Goal: Task Accomplishment & Management: Manage account settings

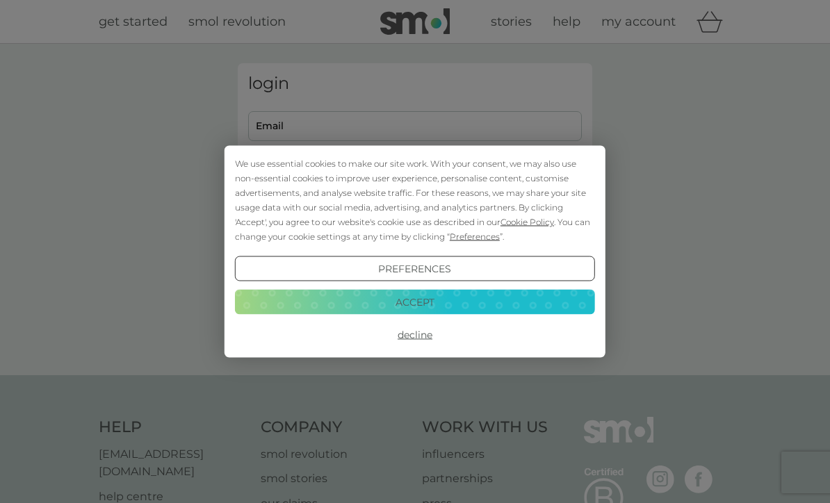
click at [452, 303] on button "Accept" at bounding box center [415, 301] width 360 height 25
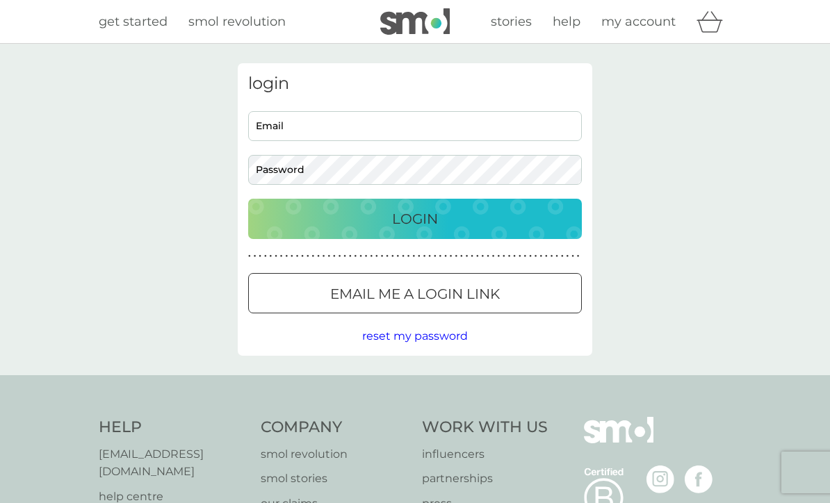
click at [493, 222] on div "Login" at bounding box center [415, 219] width 306 height 22
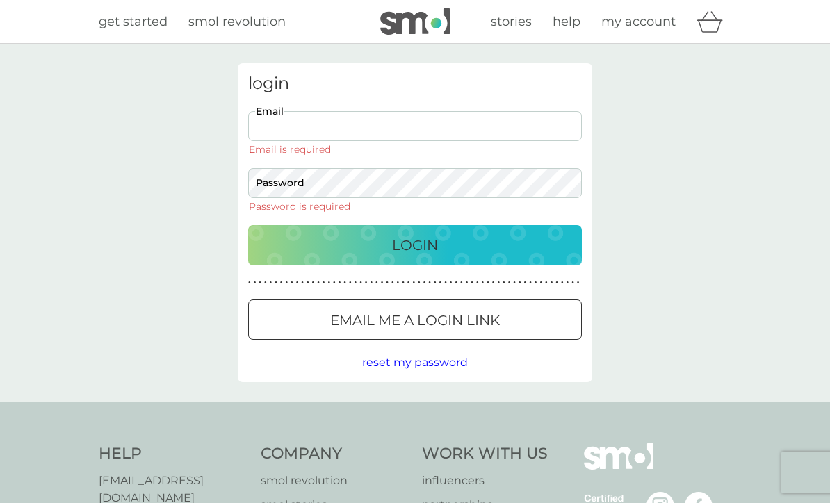
type input "darrillchambers50@outlook.com"
click at [415, 225] on button "Login" at bounding box center [415, 245] width 334 height 40
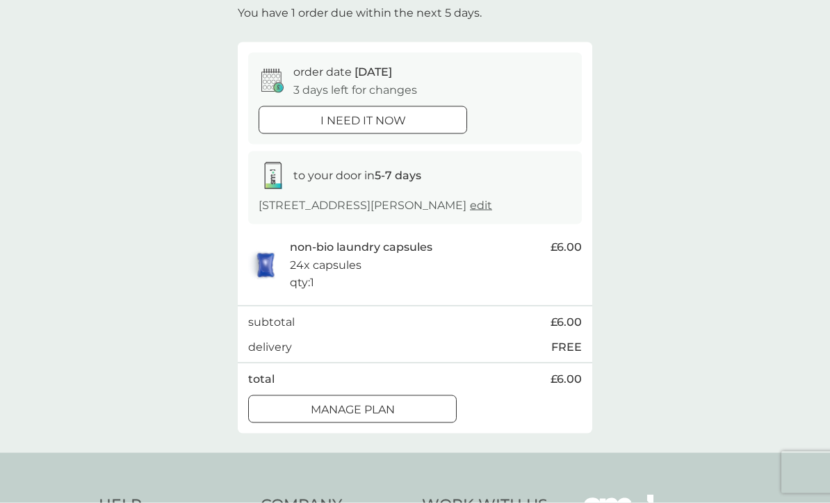
scroll to position [88, 0]
click at [384, 418] on p "Manage plan" at bounding box center [353, 409] width 84 height 18
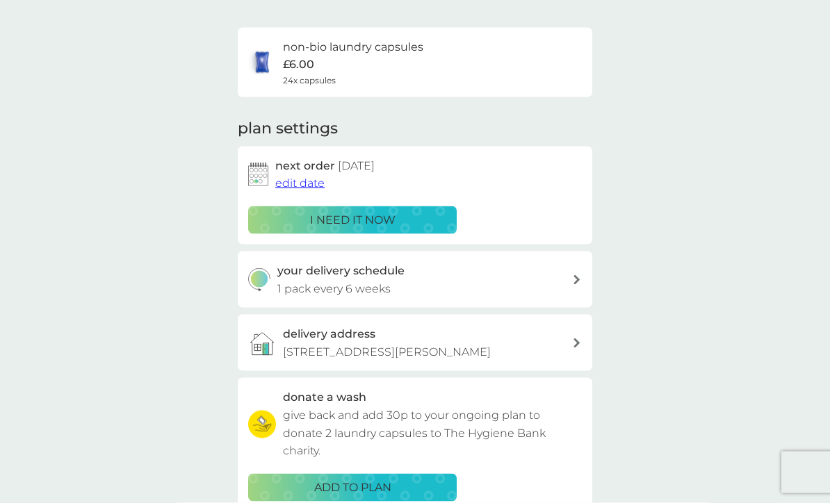
scroll to position [89, 0]
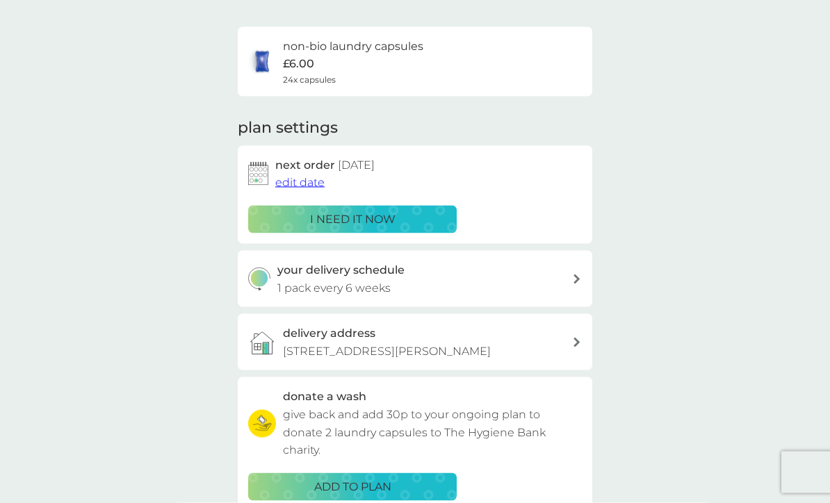
click at [569, 276] on div "your delivery schedule 1 pack every 6 weeks" at bounding box center [424, 278] width 295 height 35
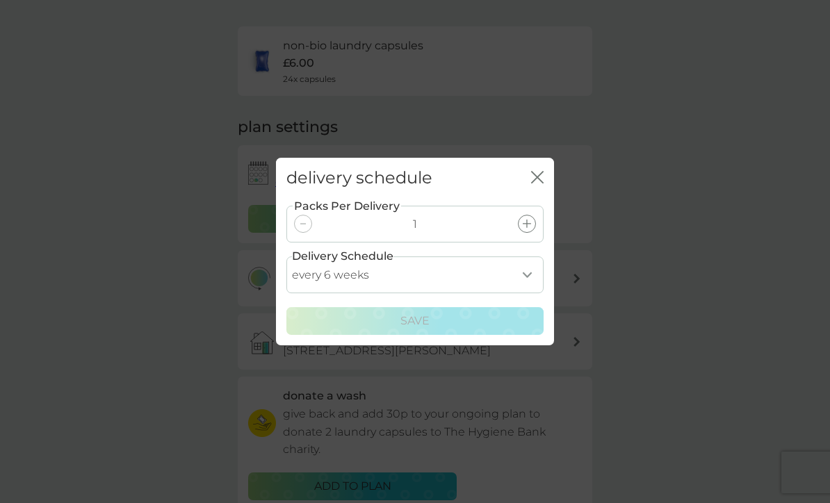
click at [524, 293] on select "every 1 week every 2 weeks every 3 weeks every 4 weeks every 5 weeks every 6 we…" at bounding box center [414, 274] width 257 height 37
select select "84"
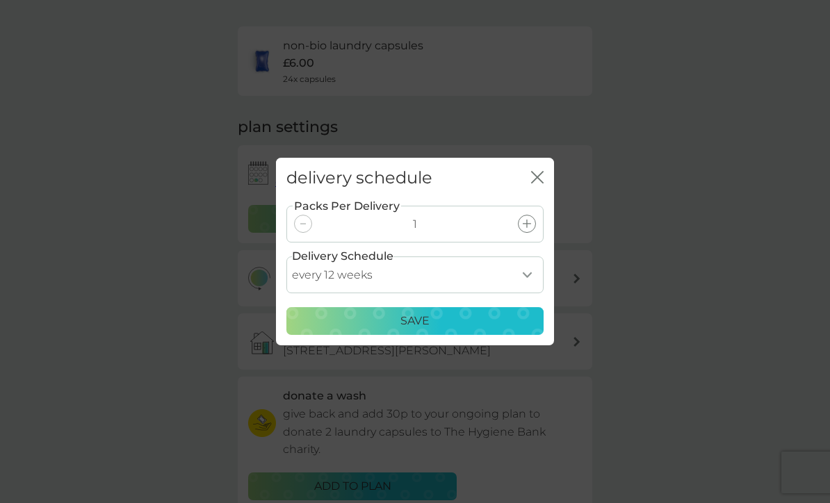
click at [490, 330] on div "Save" at bounding box center [414, 321] width 239 height 18
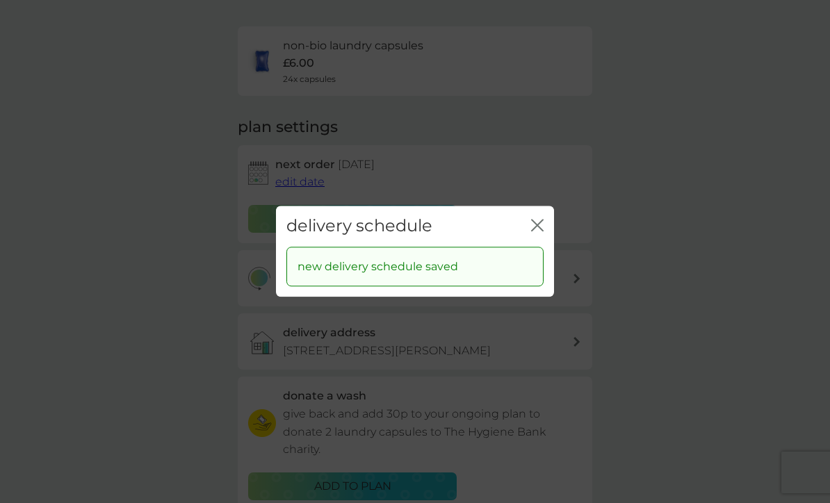
click at [543, 231] on icon "close" at bounding box center [540, 225] width 6 height 11
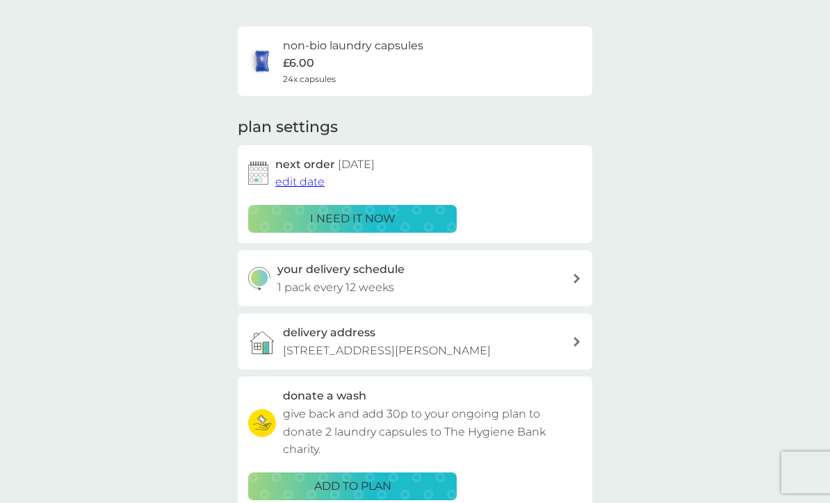
click at [300, 179] on span "edit date" at bounding box center [299, 181] width 49 height 13
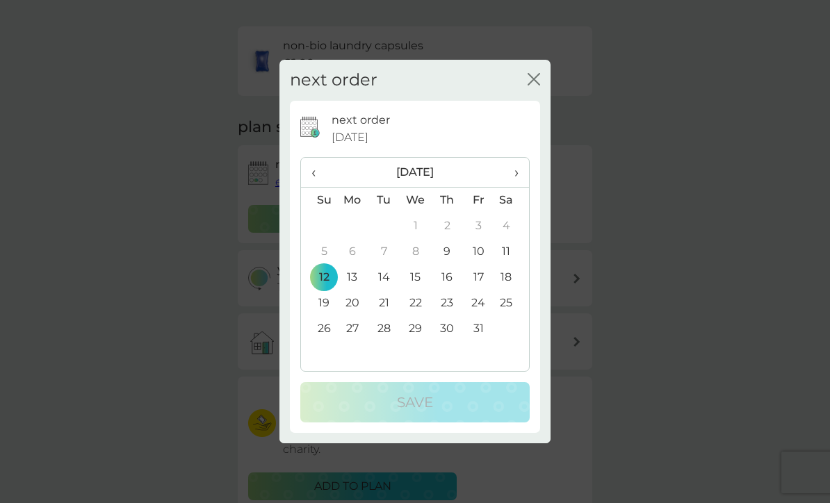
click at [516, 187] on span "›" at bounding box center [511, 172] width 14 height 29
click at [580, 268] on div "next order close next order 12 Oct 2025 ‹ November 2025 › Su Mo Tu We Th Fr Sa …" at bounding box center [415, 251] width 830 height 503
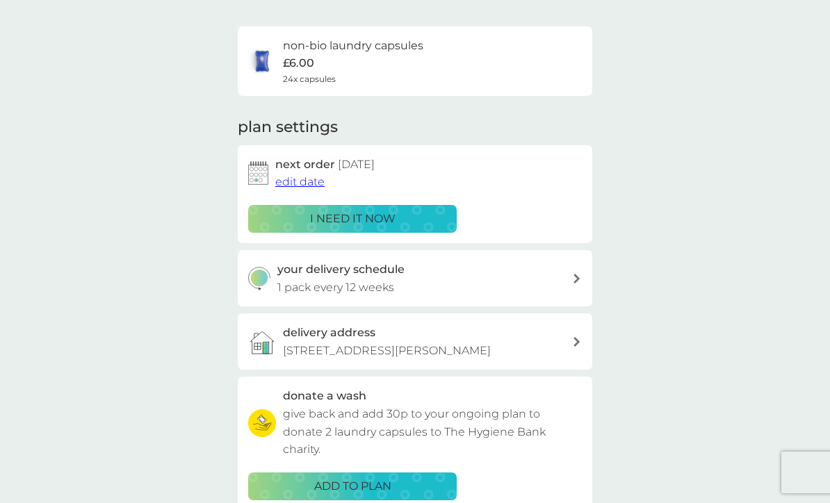
click at [301, 176] on span "edit date" at bounding box center [299, 181] width 49 height 13
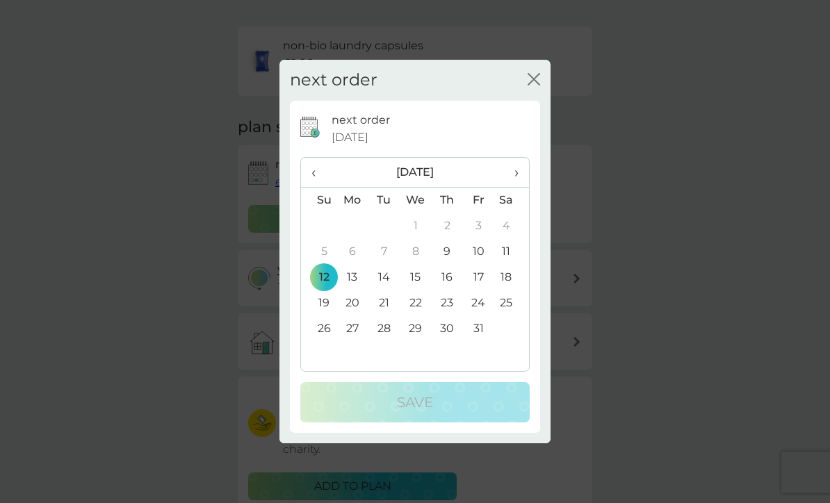
click at [514, 187] on span "›" at bounding box center [511, 172] width 14 height 29
click at [320, 368] on td "30" at bounding box center [318, 355] width 35 height 26
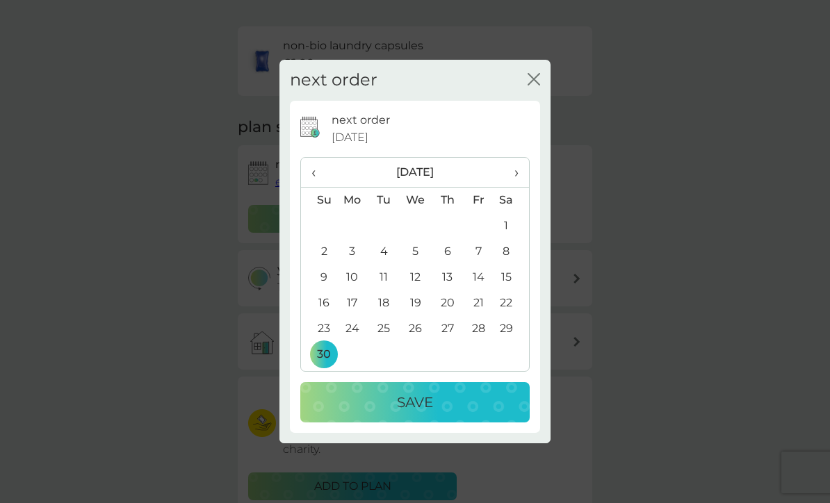
click at [420, 413] on p "Save" at bounding box center [415, 402] width 36 height 22
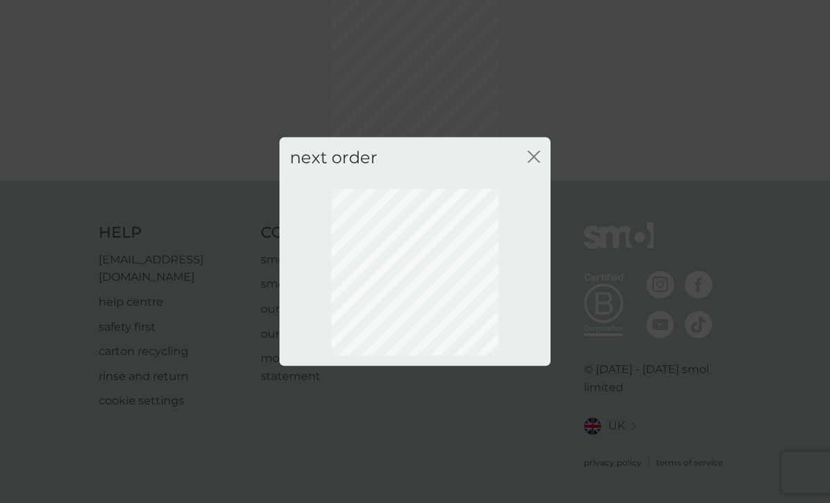
scroll to position [33, 0]
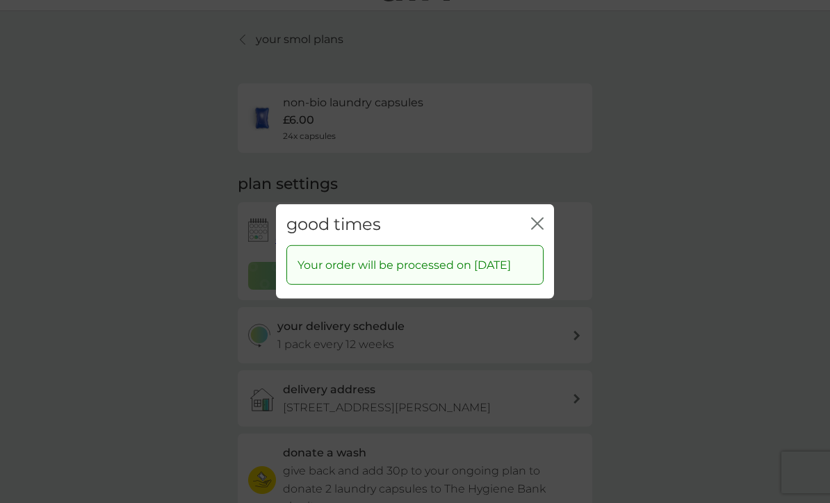
click at [538, 230] on icon "close" at bounding box center [537, 223] width 13 height 13
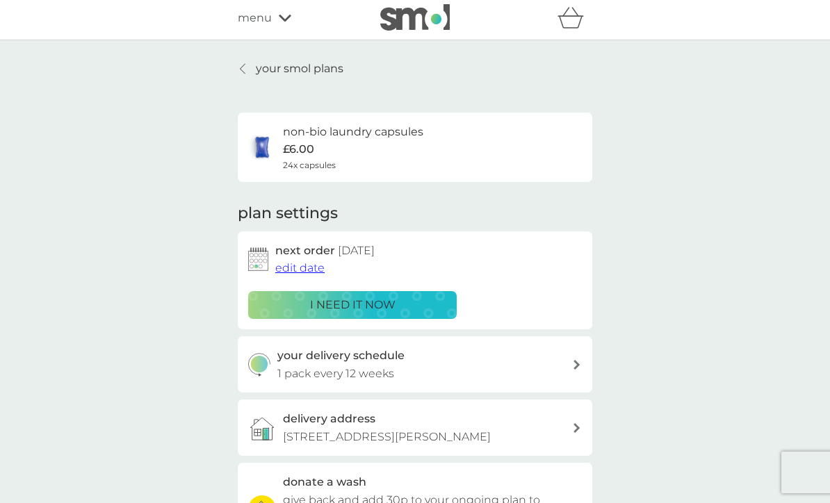
scroll to position [3, 0]
click at [282, 68] on p "your smol plans" at bounding box center [300, 69] width 88 height 18
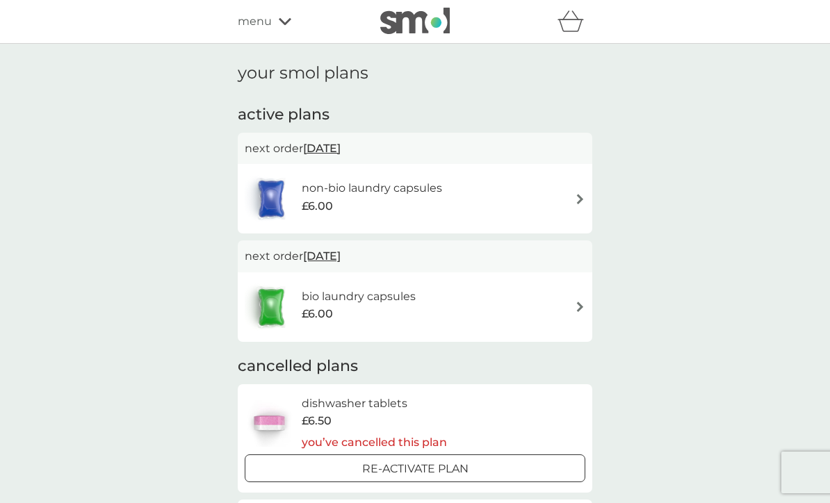
click at [574, 311] on div "bio laundry capsules £6.00" at bounding box center [415, 307] width 340 height 49
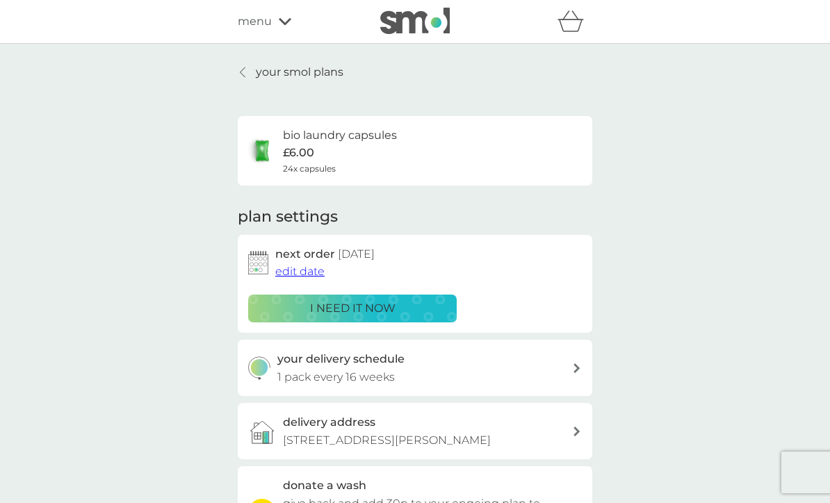
click at [417, 304] on div "i need it now" at bounding box center [352, 308] width 190 height 18
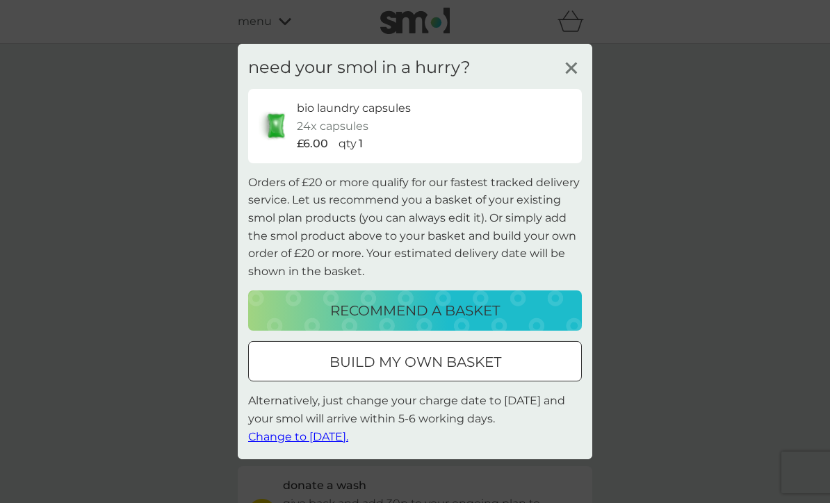
click at [568, 74] on line at bounding box center [571, 68] width 10 height 10
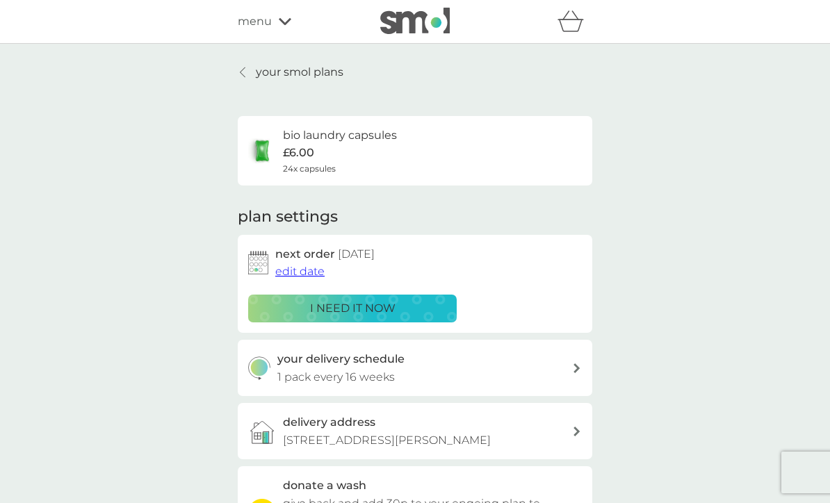
click at [306, 270] on span "edit date" at bounding box center [299, 271] width 49 height 13
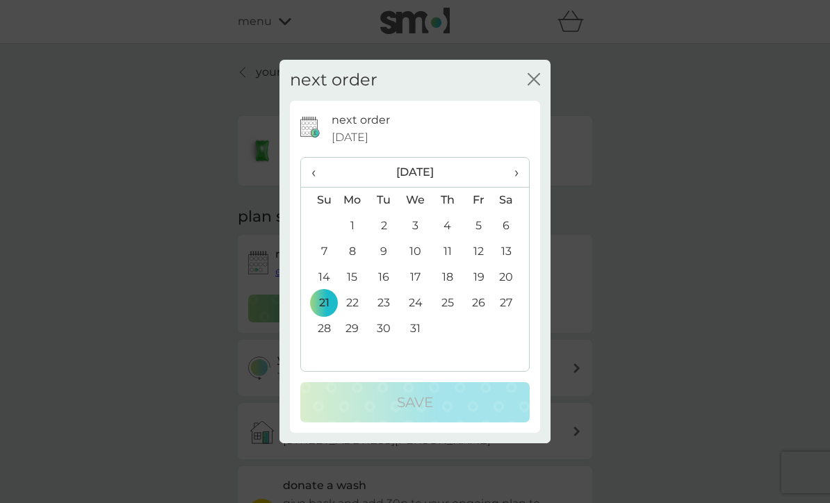
click at [313, 187] on span "‹" at bounding box center [318, 172] width 15 height 29
click at [513, 342] on td "29" at bounding box center [511, 329] width 35 height 26
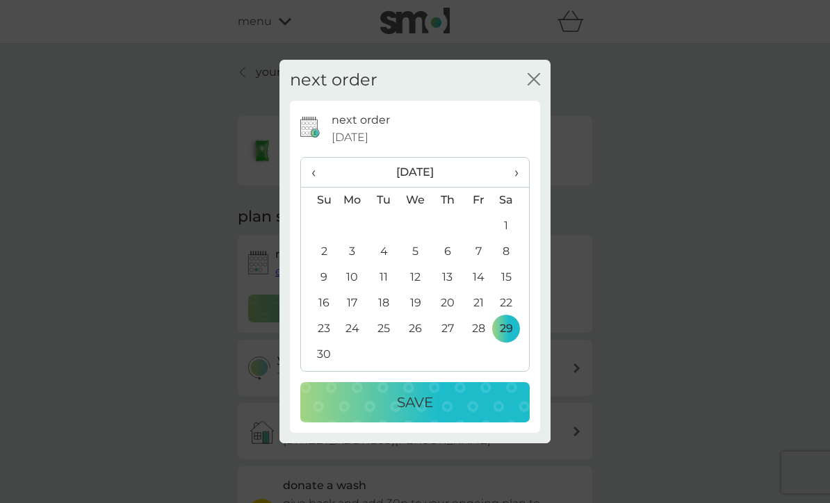
click at [427, 413] on p "Save" at bounding box center [415, 402] width 36 height 22
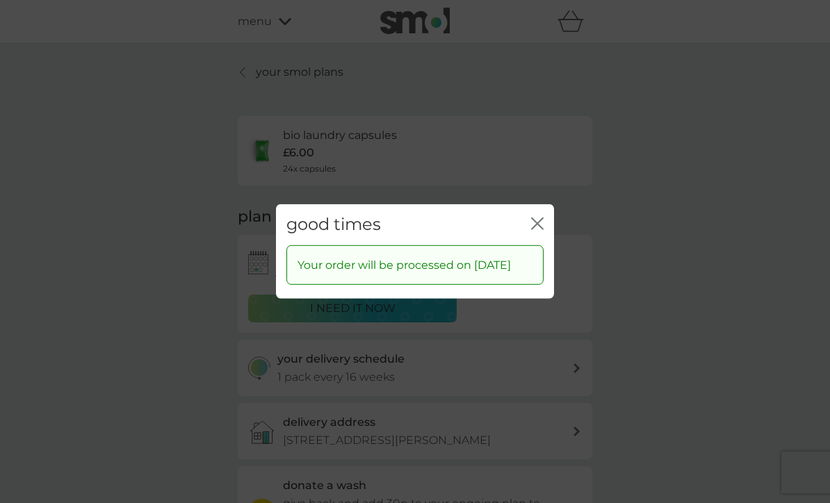
click at [538, 230] on icon "close" at bounding box center [537, 223] width 13 height 13
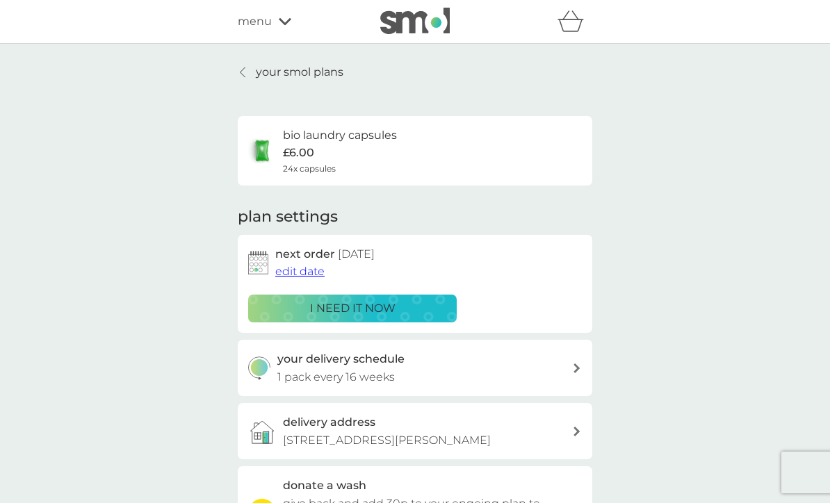
click at [279, 66] on p "your smol plans" at bounding box center [300, 72] width 88 height 18
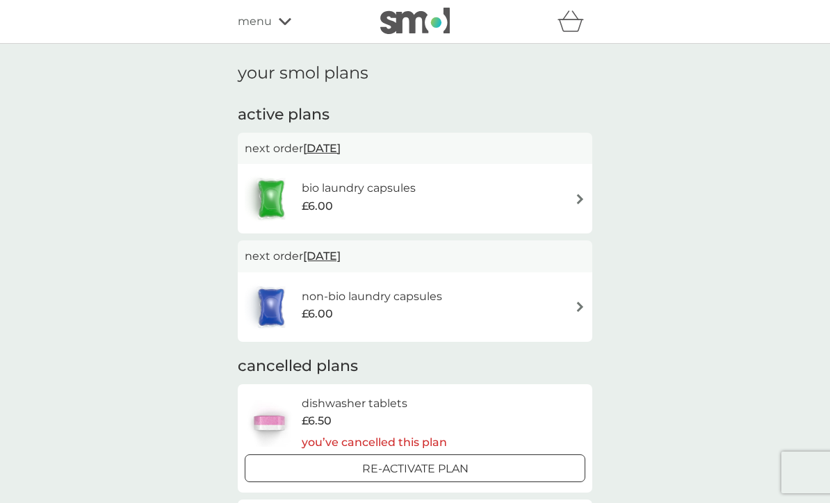
click at [574, 201] on div "bio laundry capsules £6.00" at bounding box center [415, 198] width 340 height 49
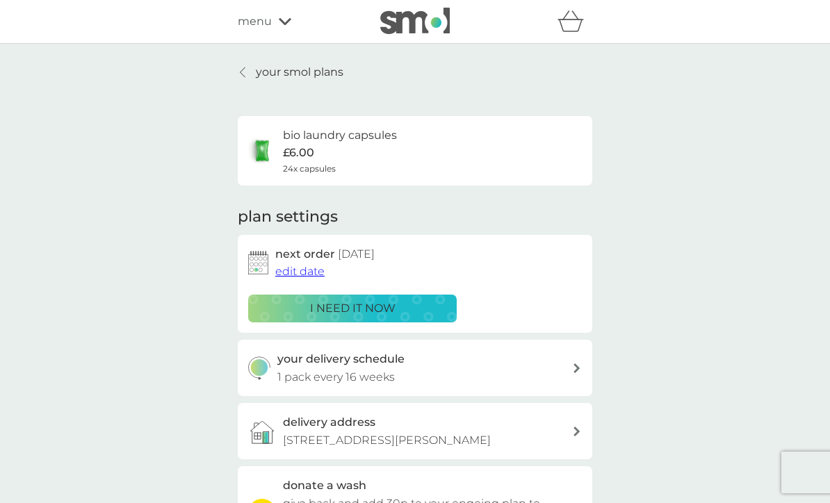
click at [310, 65] on p "your smol plans" at bounding box center [300, 72] width 88 height 18
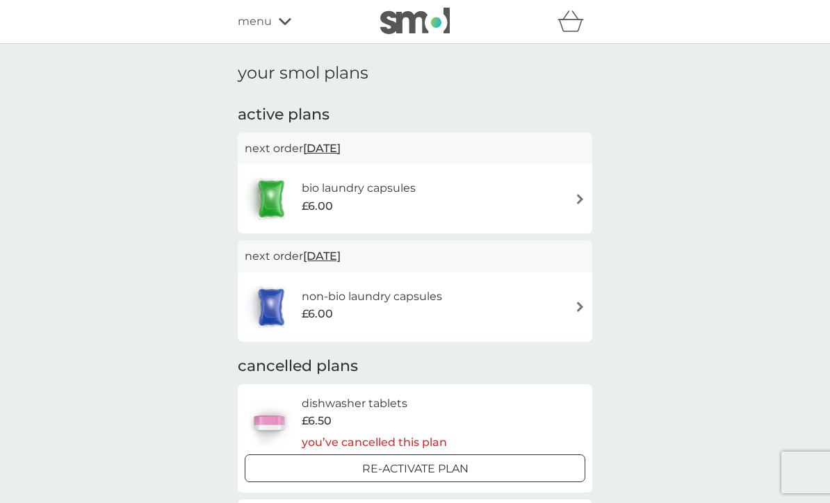
click at [572, 313] on div "non-bio laundry capsules £6.00" at bounding box center [415, 307] width 340 height 49
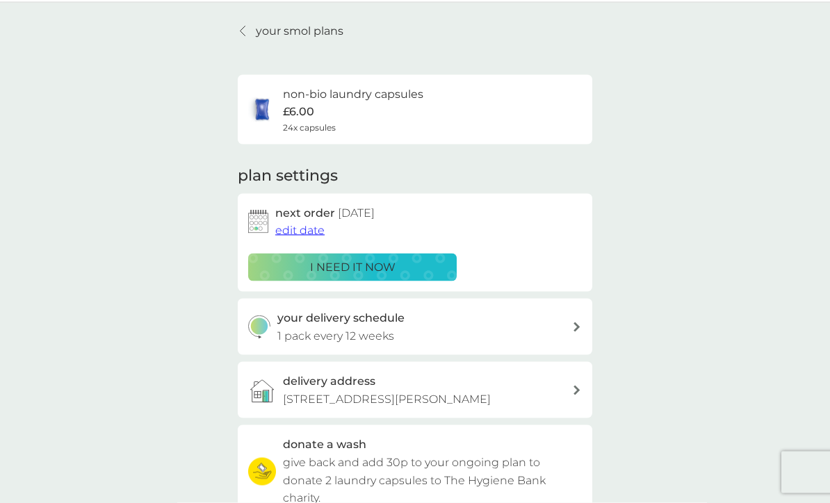
click at [566, 324] on div "your delivery schedule 1 pack every 12 weeks" at bounding box center [424, 326] width 295 height 35
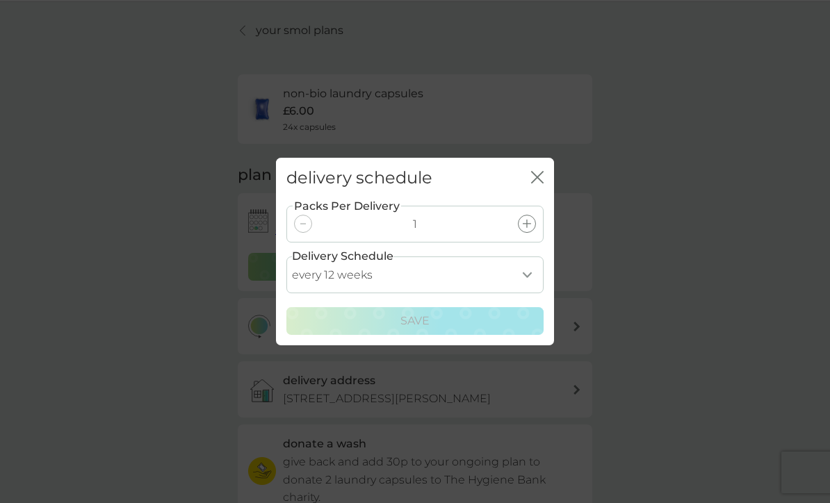
click at [527, 293] on select "every 1 week every 2 weeks every 3 weeks every 4 weeks every 5 weeks every 6 we…" at bounding box center [414, 274] width 257 height 37
select select "112"
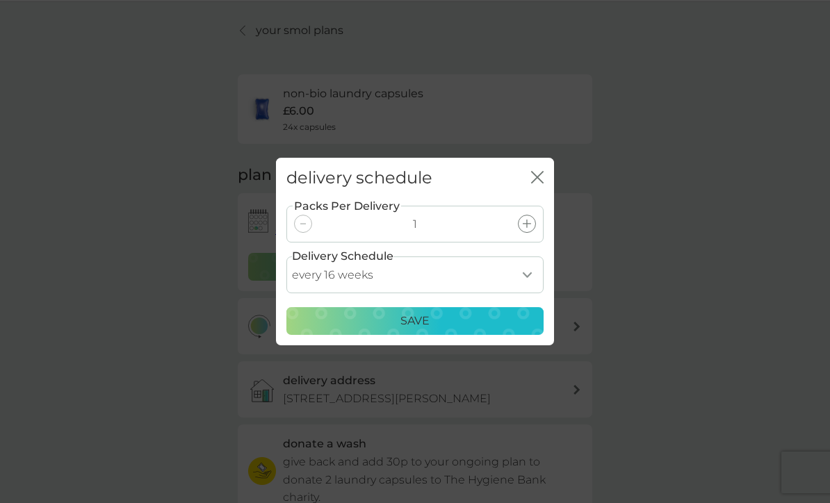
click at [417, 330] on p "Save" at bounding box center [414, 321] width 29 height 18
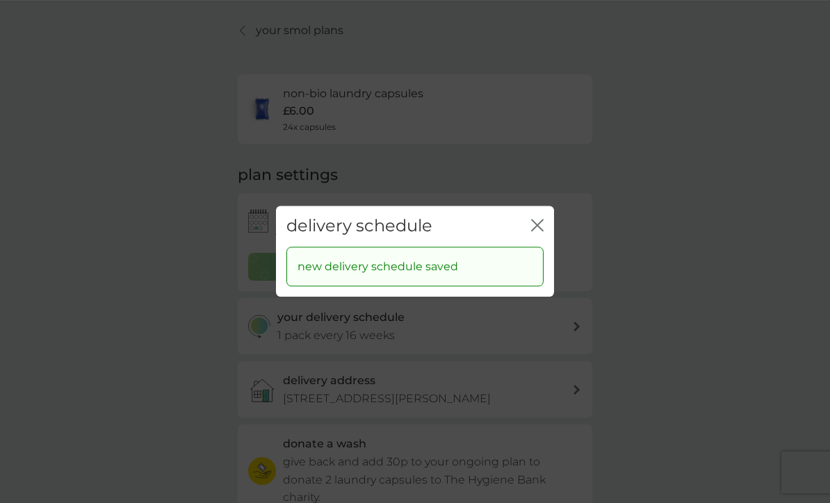
click at [540, 231] on icon "close" at bounding box center [537, 225] width 13 height 13
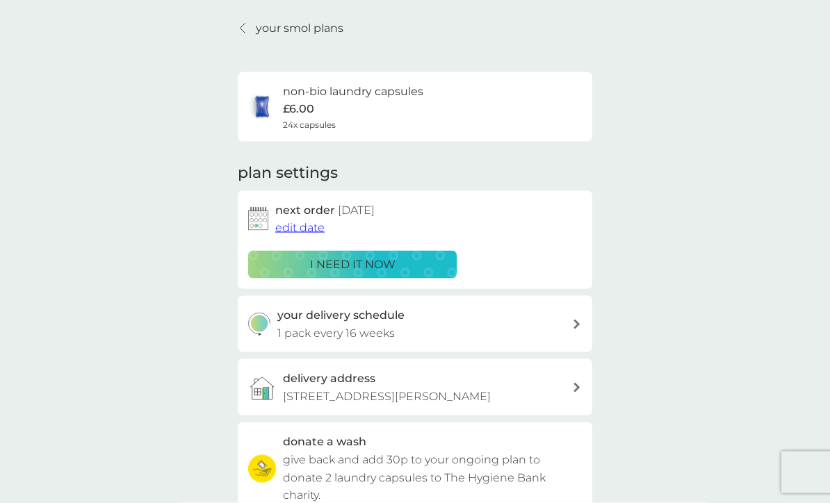
scroll to position [44, 0]
click at [569, 102] on div "non-bio laundry capsules £6.00 24x capsules" at bounding box center [415, 106] width 334 height 49
click at [283, 26] on p "your smol plans" at bounding box center [300, 28] width 88 height 18
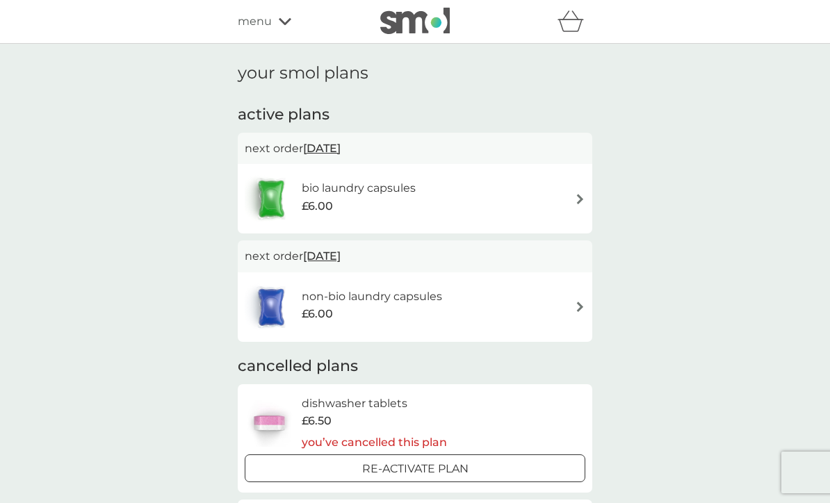
click at [386, 183] on h6 "bio laundry capsules" at bounding box center [359, 188] width 114 height 18
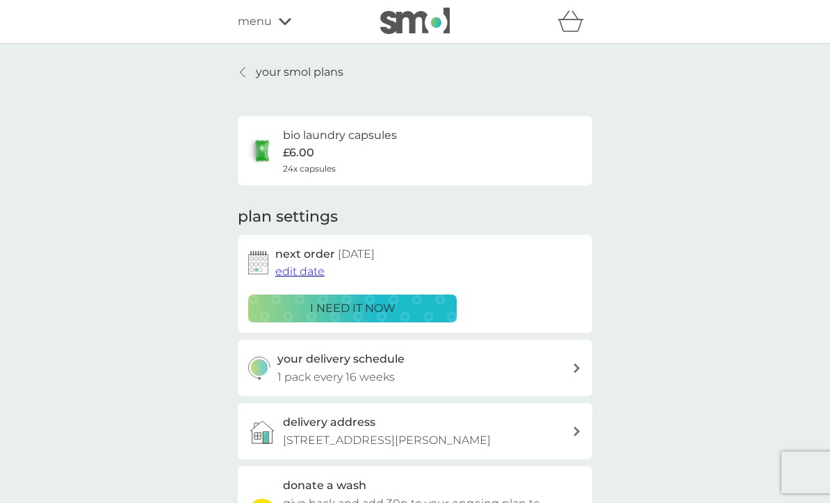
click at [293, 65] on p "your smol plans" at bounding box center [300, 72] width 88 height 18
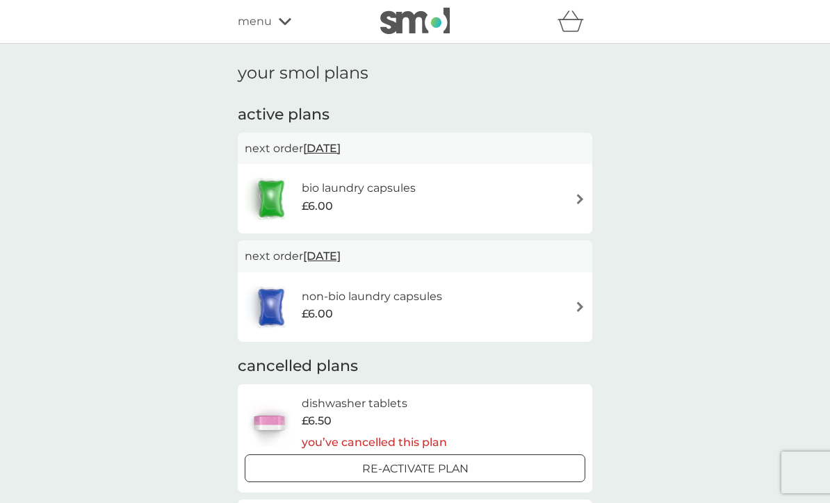
click at [575, 302] on img at bounding box center [580, 307] width 10 height 10
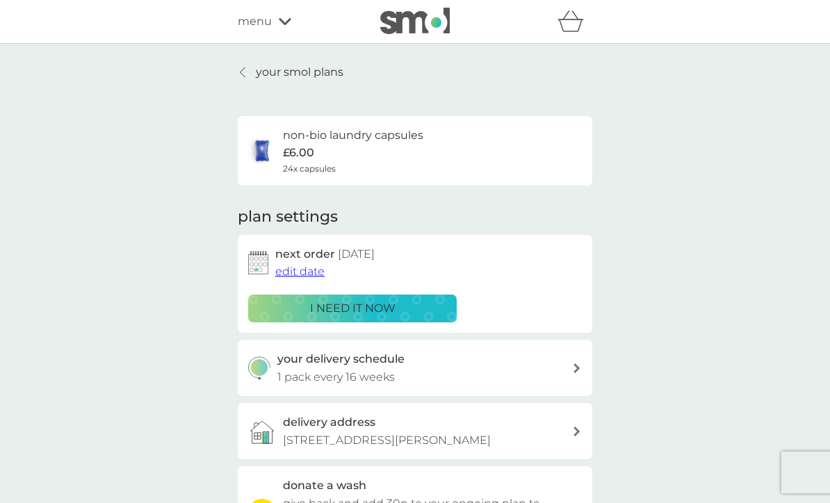
click at [302, 269] on span "edit date" at bounding box center [299, 271] width 49 height 13
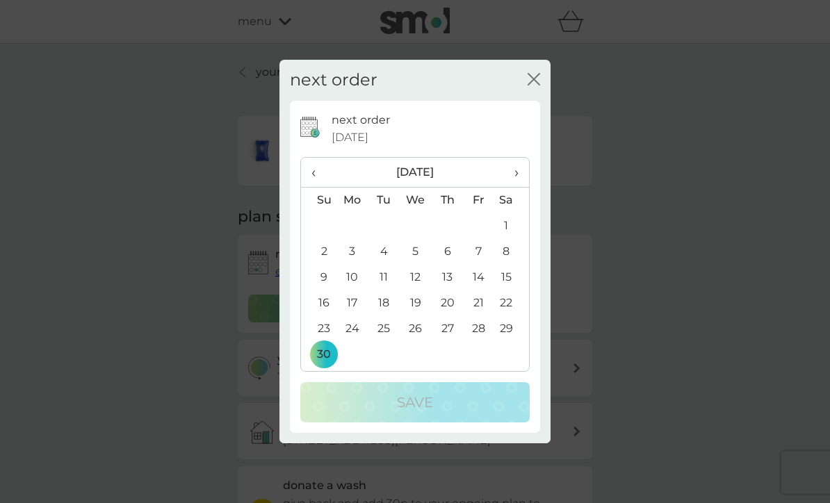
click at [511, 342] on td "29" at bounding box center [511, 329] width 35 height 26
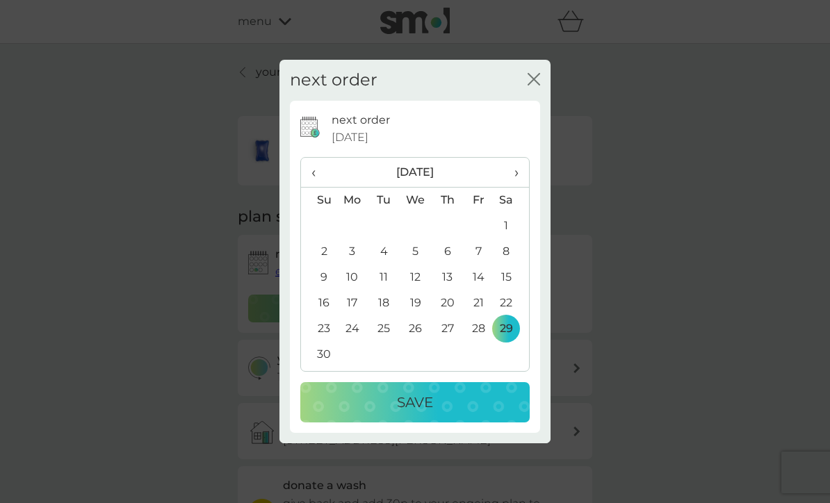
click at [423, 413] on p "Save" at bounding box center [415, 402] width 36 height 22
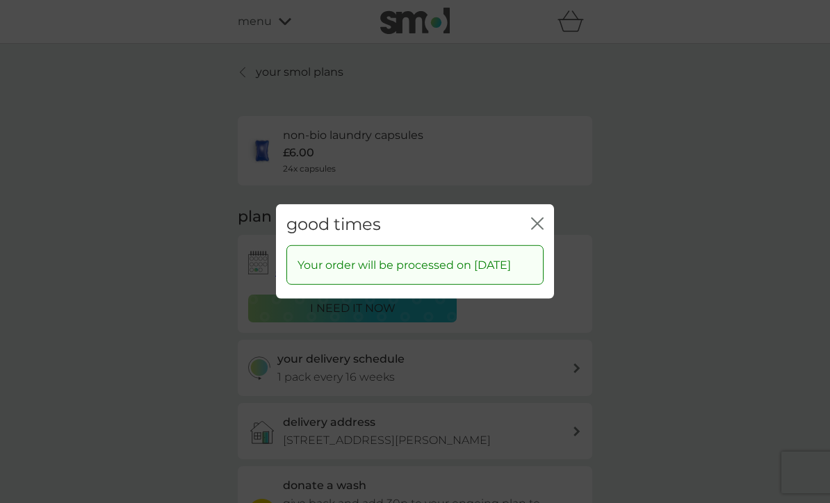
click at [534, 229] on icon "close" at bounding box center [535, 223] width 6 height 11
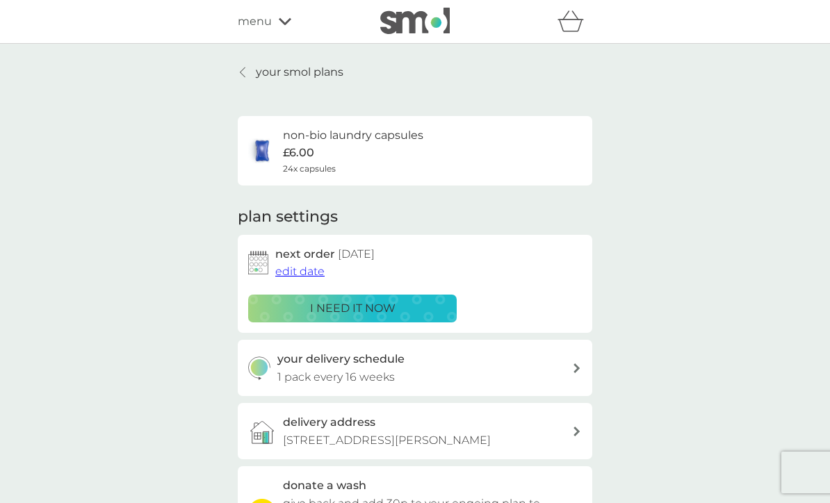
click at [305, 71] on p "your smol plans" at bounding box center [300, 72] width 88 height 18
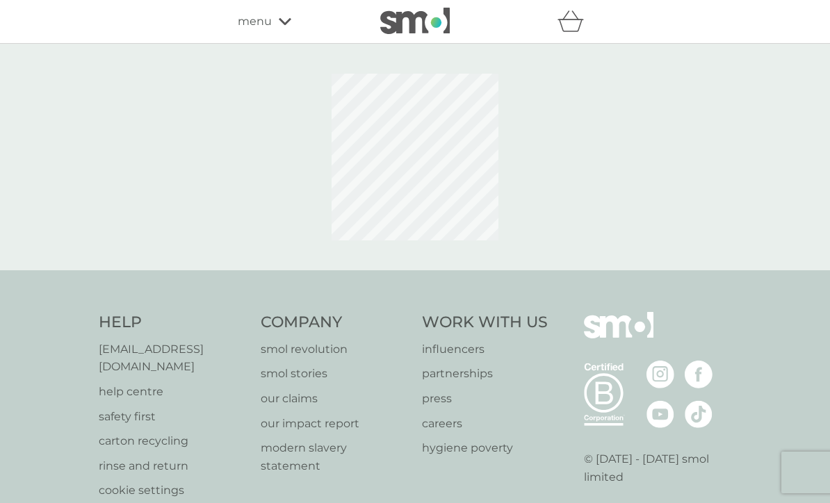
click at [286, 14] on div "menu" at bounding box center [297, 22] width 118 height 18
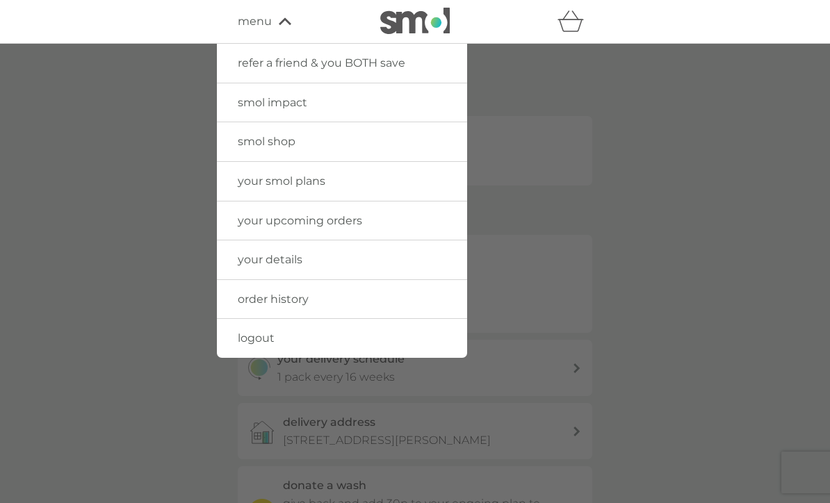
click at [357, 334] on link "logout" at bounding box center [342, 338] width 250 height 39
